Goal: Transaction & Acquisition: Purchase product/service

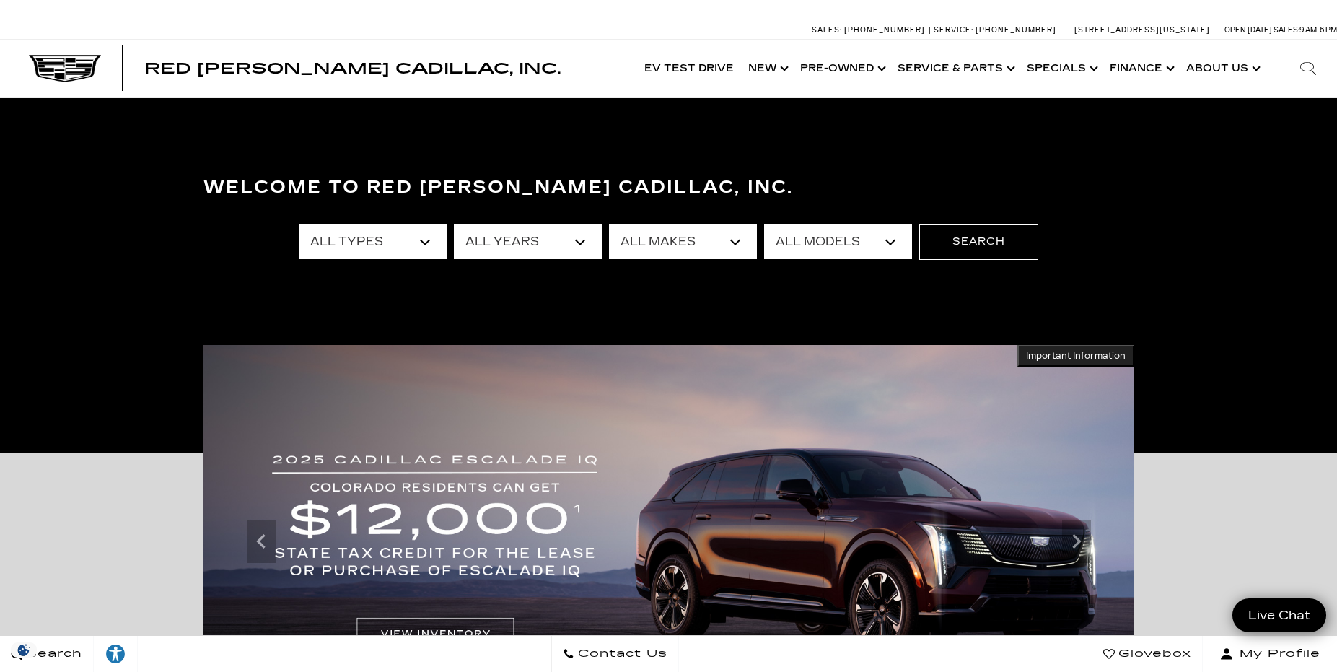
click at [424, 233] on select "All Types New Used Certified Used Demo" at bounding box center [373, 241] width 148 height 35
select select "Certified Used"
click at [299, 224] on select "All Types New Used Certified Used Demo" at bounding box center [373, 241] width 148 height 35
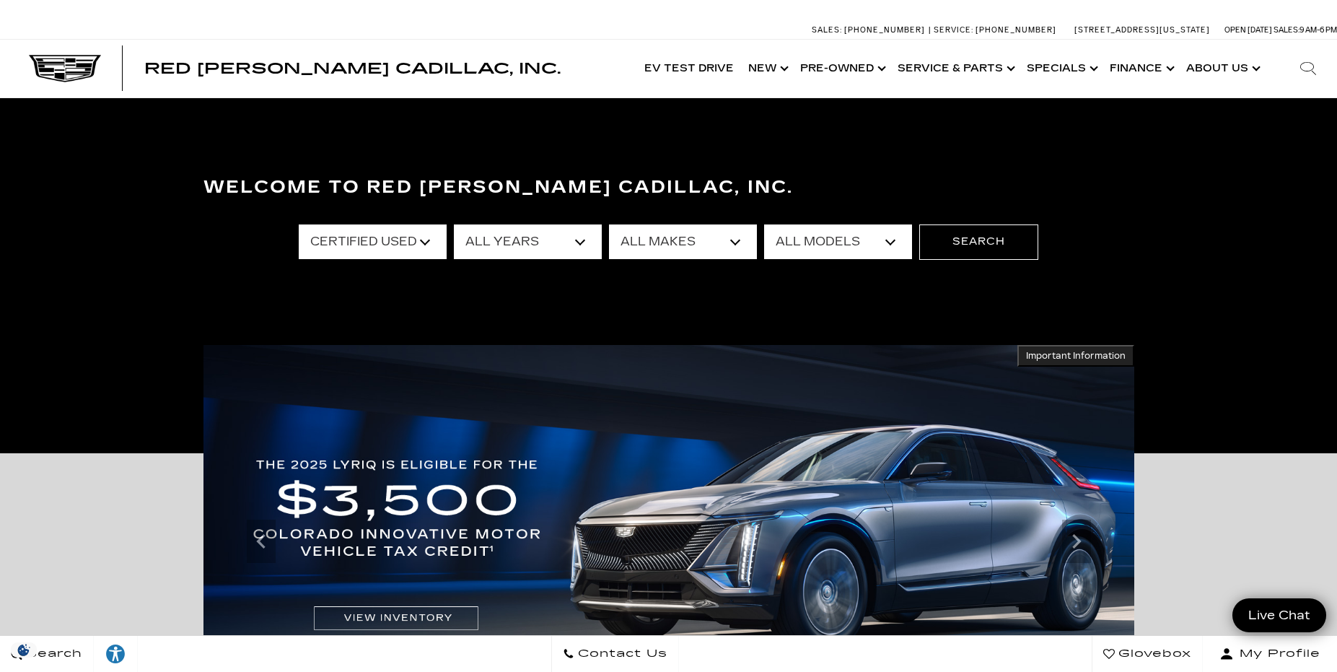
click at [582, 242] on select "All Years 2024 2023 2022 2021" at bounding box center [528, 241] width 148 height 35
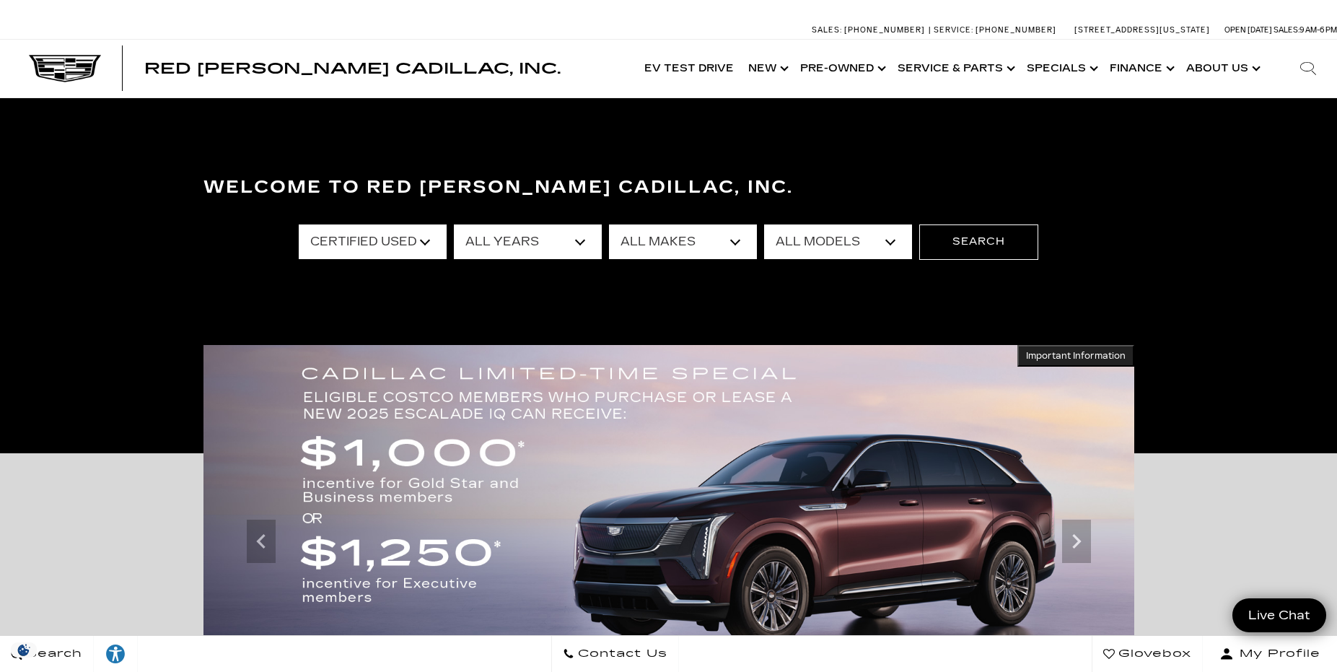
click at [454, 224] on select "All Years 2024 2023 2022 2021" at bounding box center [528, 241] width 148 height 35
click at [739, 244] on select "All Makes Cadillac" at bounding box center [683, 241] width 148 height 35
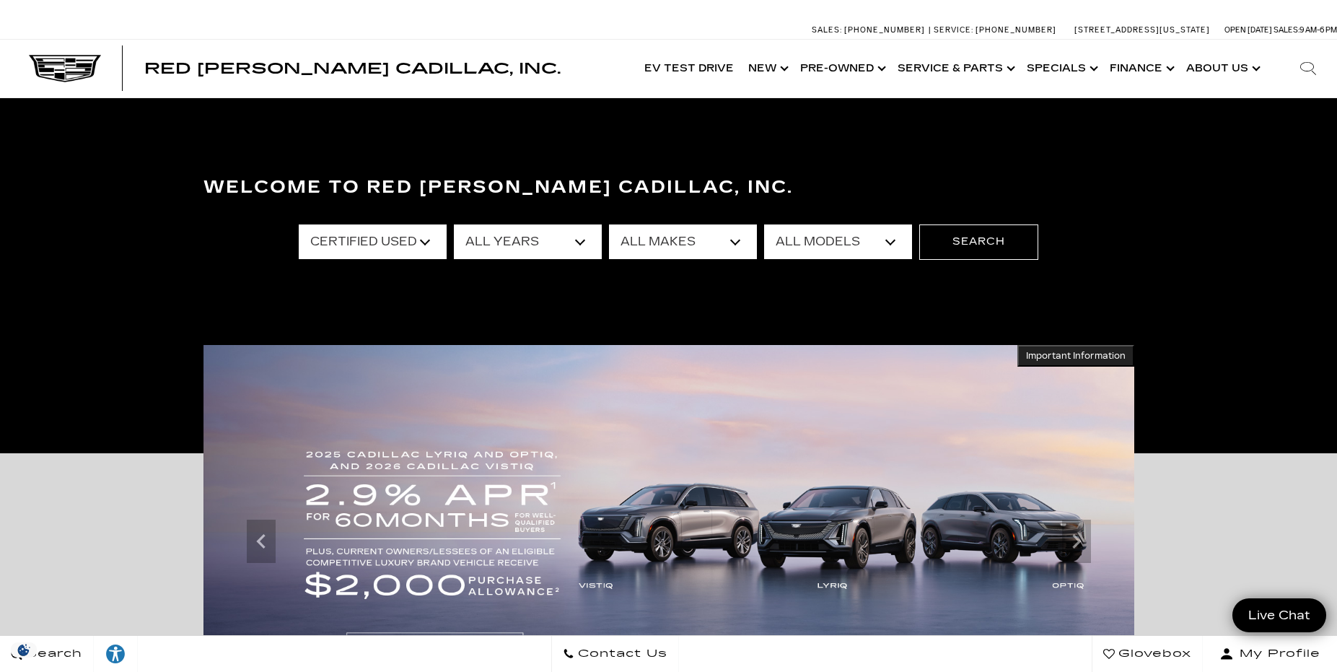
select select "Cadillac"
click at [609, 224] on select "All Makes Cadillac" at bounding box center [683, 241] width 148 height 35
click at [891, 242] on select "All Models Escalade LYRIQ XT4 XT5 XT6" at bounding box center [838, 241] width 148 height 35
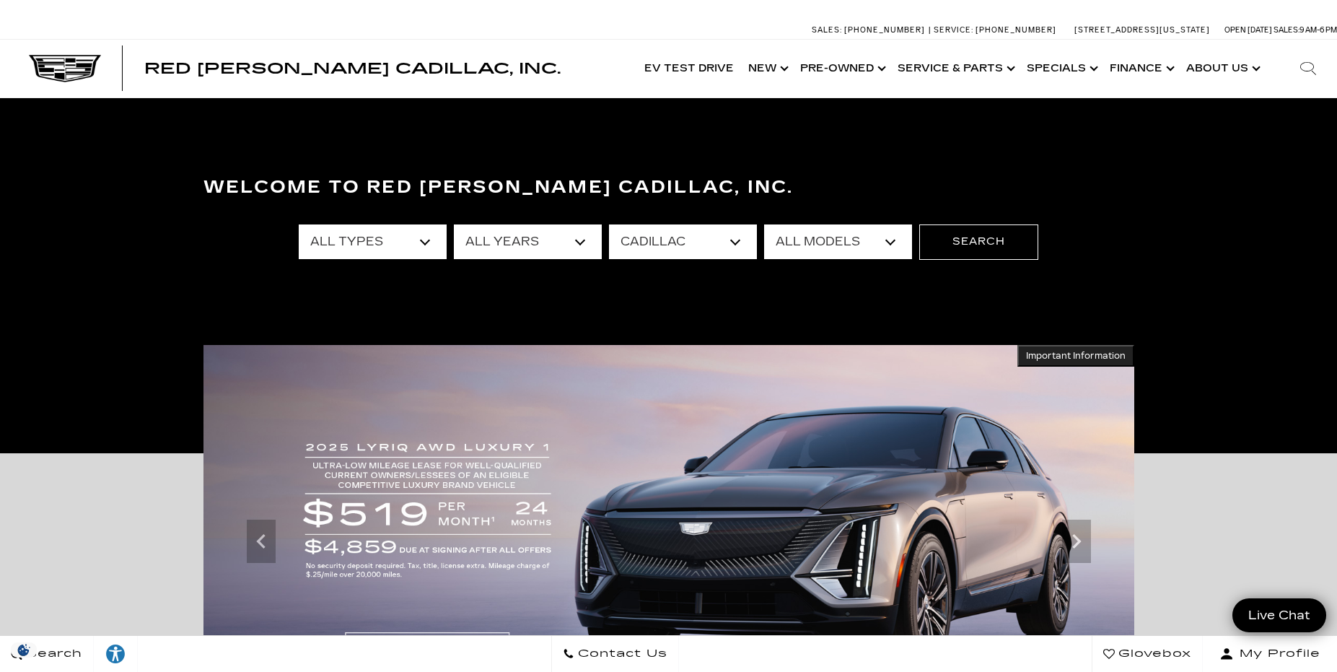
select select "XT5"
click at [764, 224] on select "All Models Escalade LYRIQ XT4 XT5 XT6" at bounding box center [838, 241] width 148 height 35
click at [967, 236] on button "Search" at bounding box center [978, 241] width 119 height 35
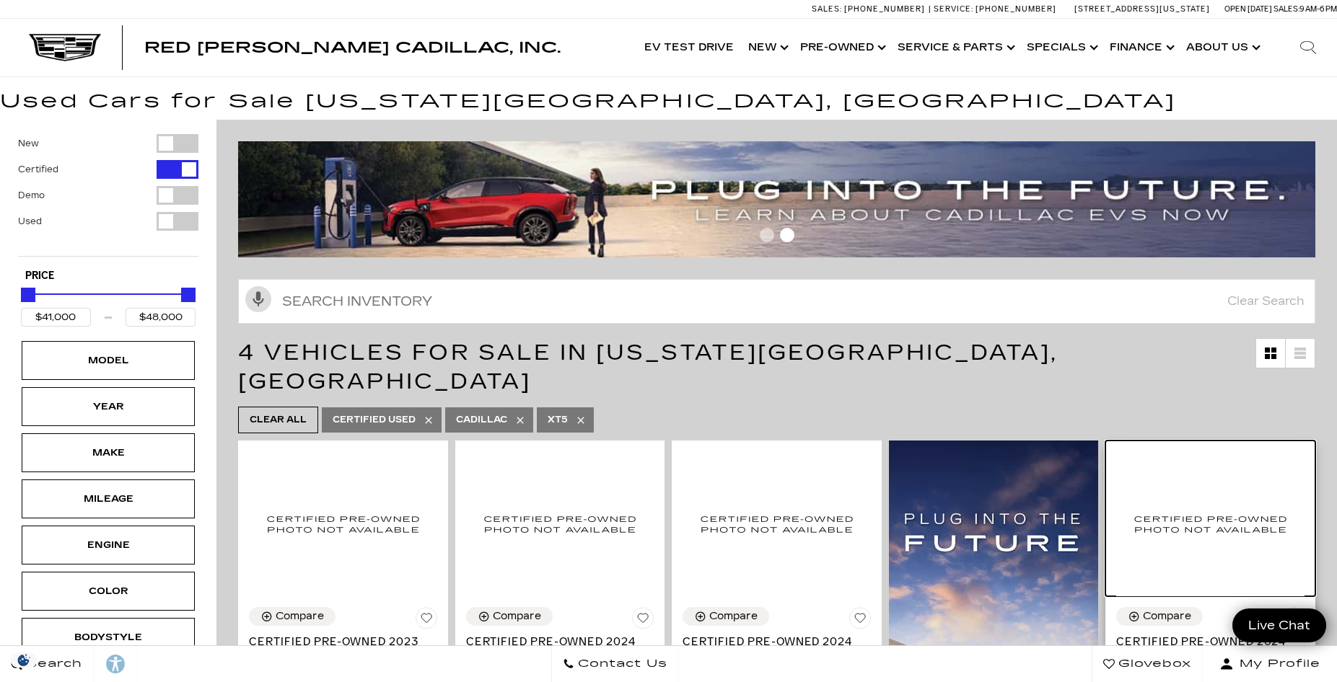
click at [1219, 468] on img at bounding box center [1210, 524] width 188 height 145
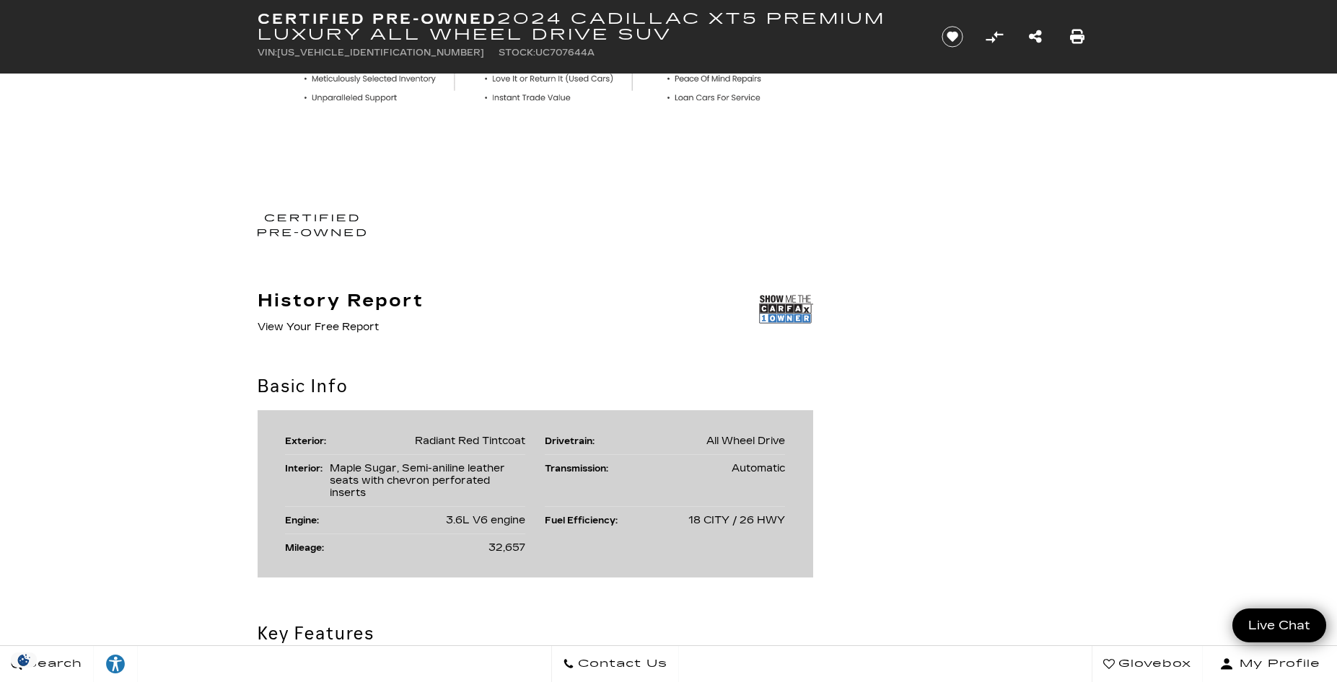
scroll to position [683, 0]
